Goal: Information Seeking & Learning: Learn about a topic

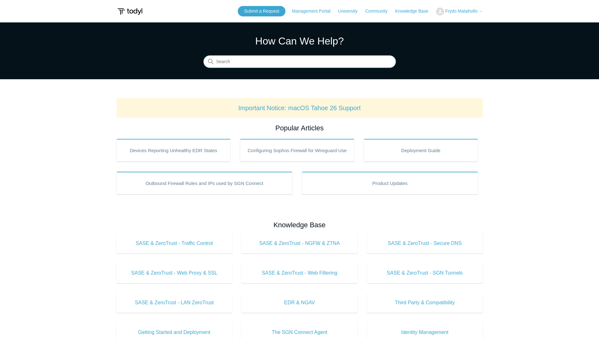
click at [300, 61] on input "Search" at bounding box center [300, 62] width 193 height 13
type input "exclusion"
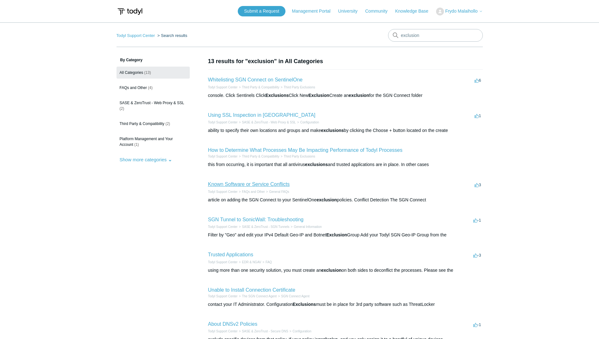
click at [271, 184] on link "Known Software or Service Conflicts" at bounding box center [249, 184] width 82 height 5
click at [226, 255] on link "Trusted Applications" at bounding box center [230, 254] width 45 height 5
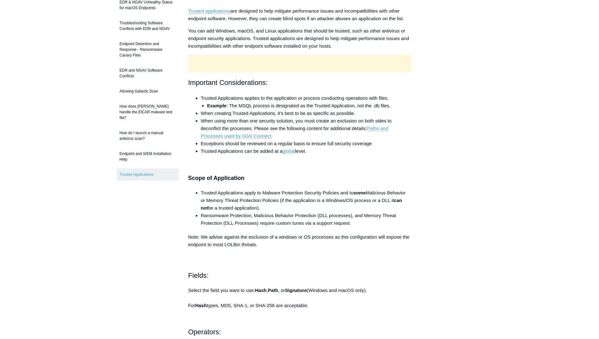
scroll to position [95, 0]
click at [385, 129] on link "Paths and Processes used by SGN Connect" at bounding box center [295, 131] width 188 height 13
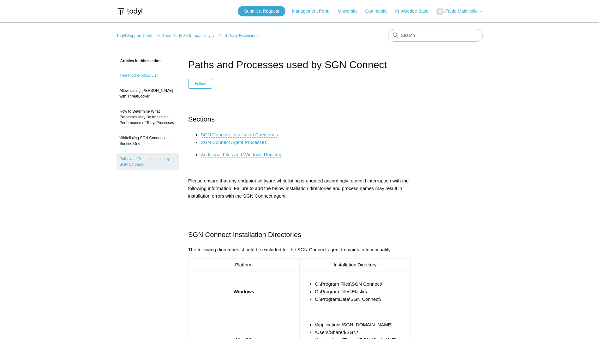
click at [142, 76] on link "Threatlocker Allow List" at bounding box center [148, 76] width 62 height 12
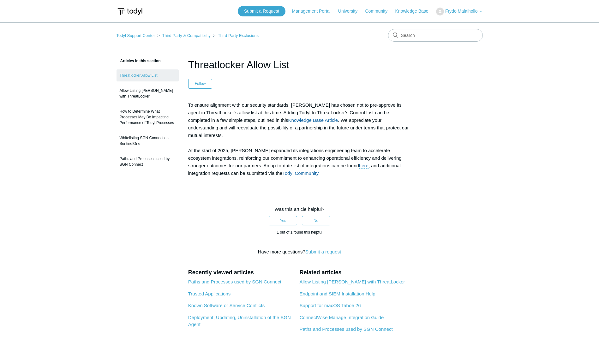
click at [295, 120] on link "Knowledge Base Article" at bounding box center [314, 121] width 50 height 6
